Goal: Navigation & Orientation: Find specific page/section

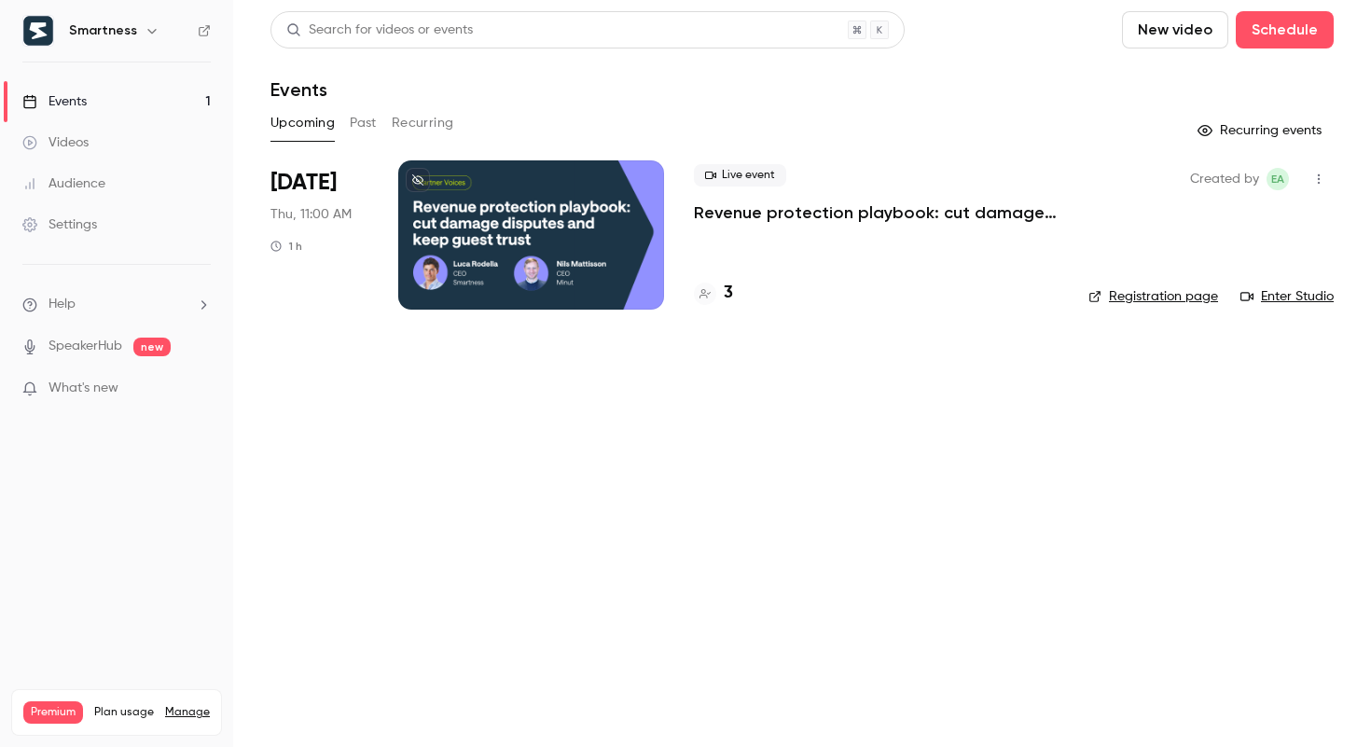
click at [124, 41] on div "Smartness" at bounding box center [126, 31] width 114 height 22
click at [115, 31] on h6 "Smartness" at bounding box center [103, 30] width 68 height 19
click at [145, 31] on icon "button" at bounding box center [152, 30] width 15 height 15
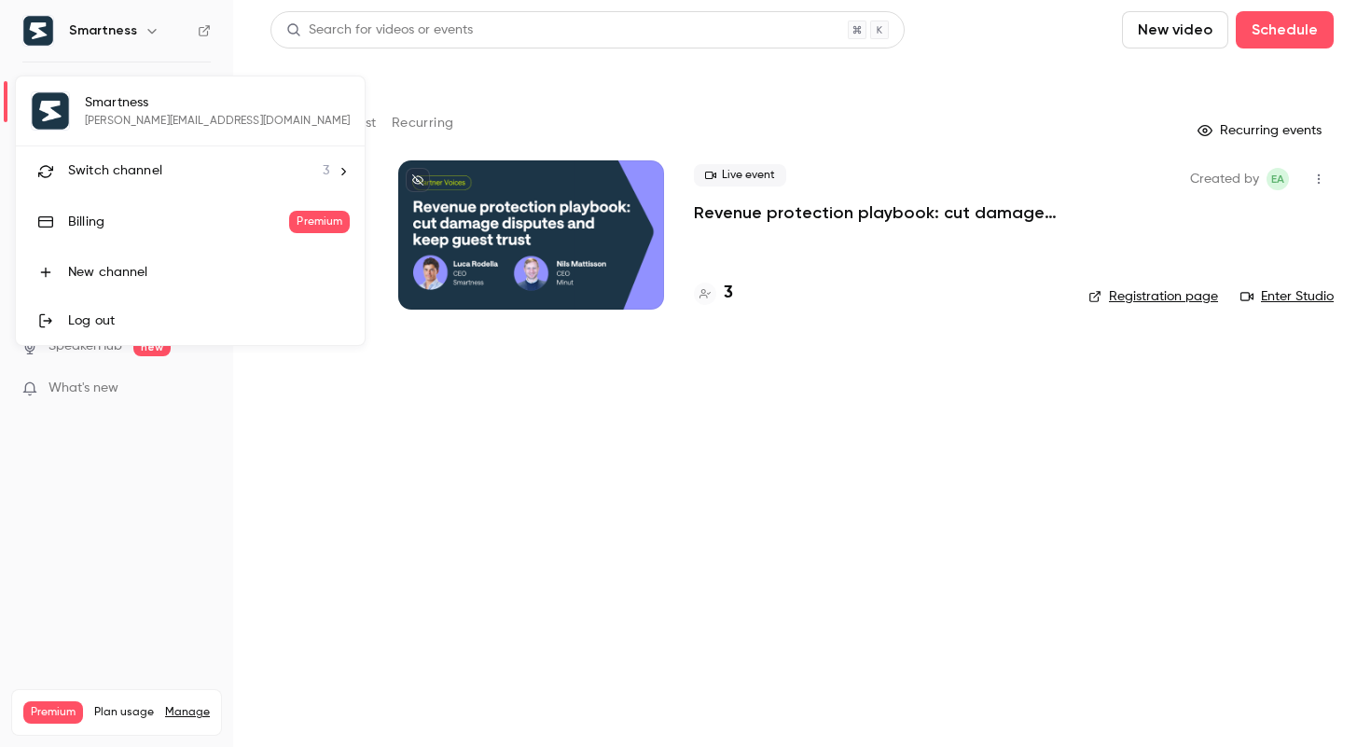
click at [165, 179] on div "Switch channel 3" at bounding box center [198, 171] width 261 height 20
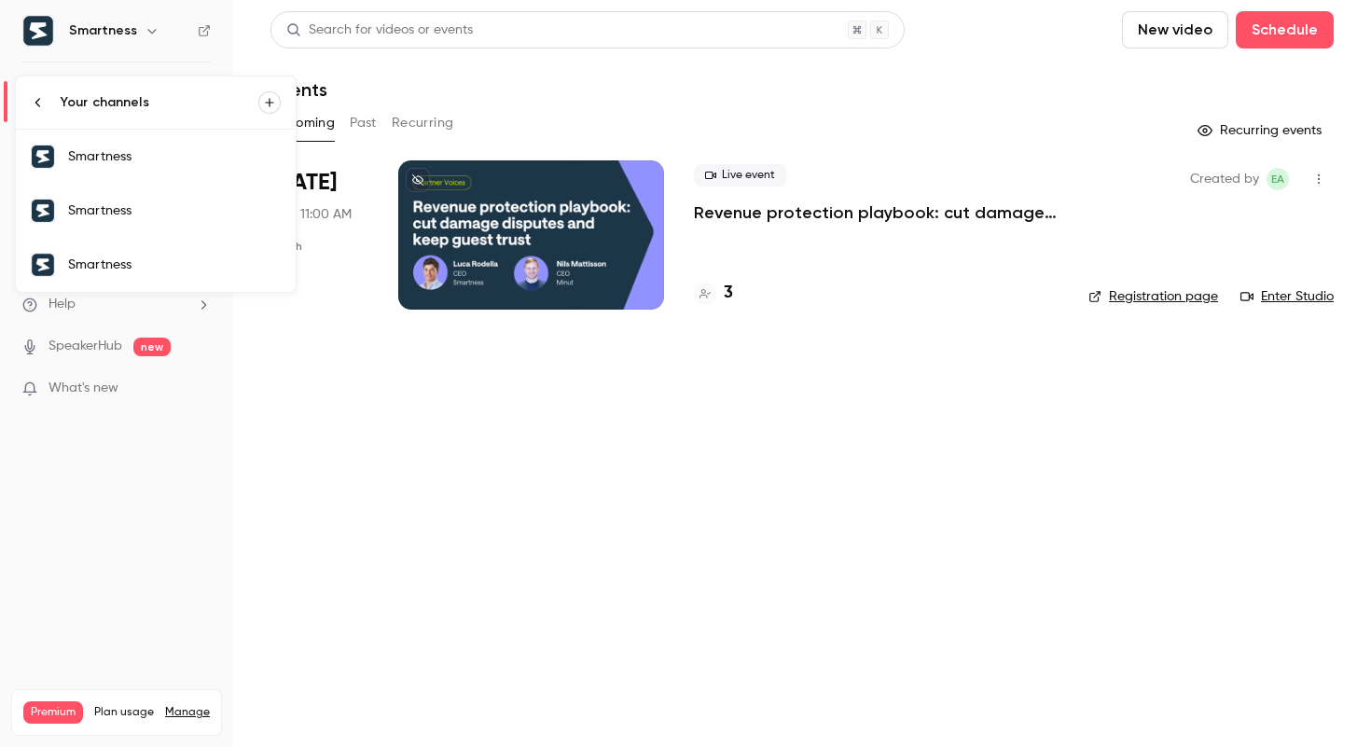
drag, startPoint x: 166, startPoint y: 113, endPoint x: 152, endPoint y: 159, distance: 48.7
click at [152, 159] on div "Your channels Smartness Smartness Smartness" at bounding box center [156, 183] width 280 height 215
click at [152, 159] on div "Smartness" at bounding box center [174, 156] width 213 height 19
